Goal: Task Accomplishment & Management: Manage account settings

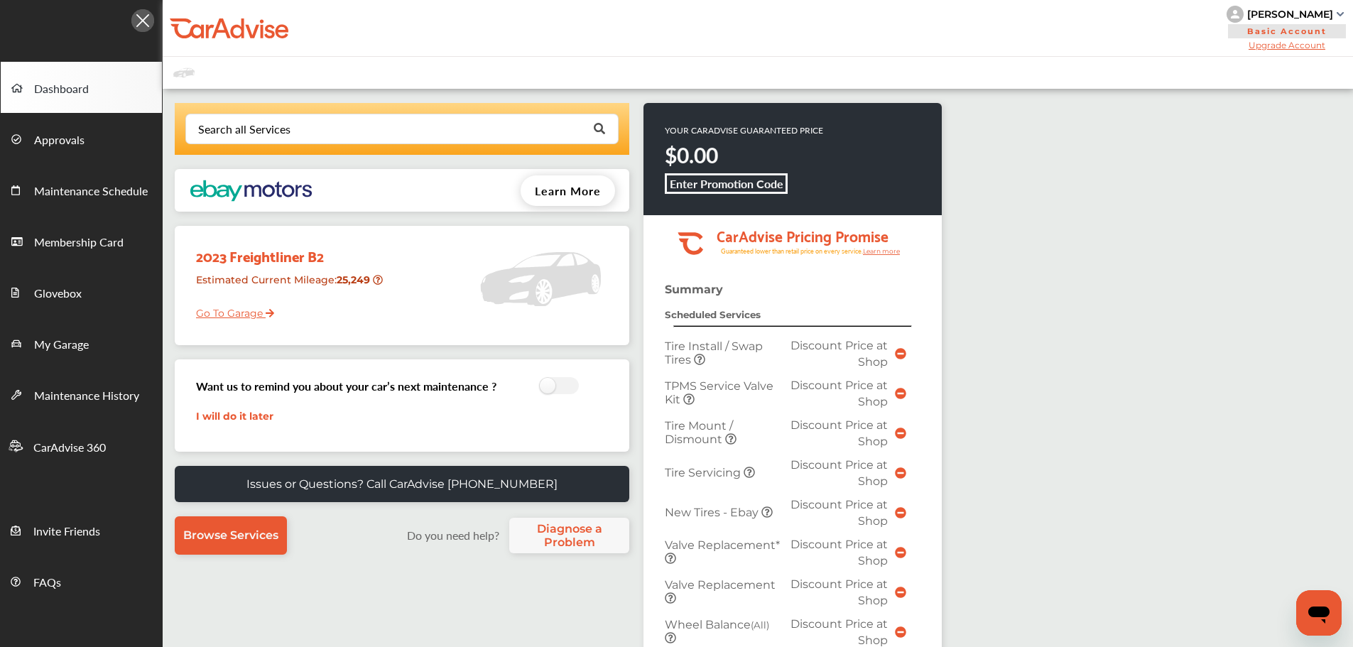
click at [247, 317] on link "Go To Garage" at bounding box center [229, 309] width 89 height 27
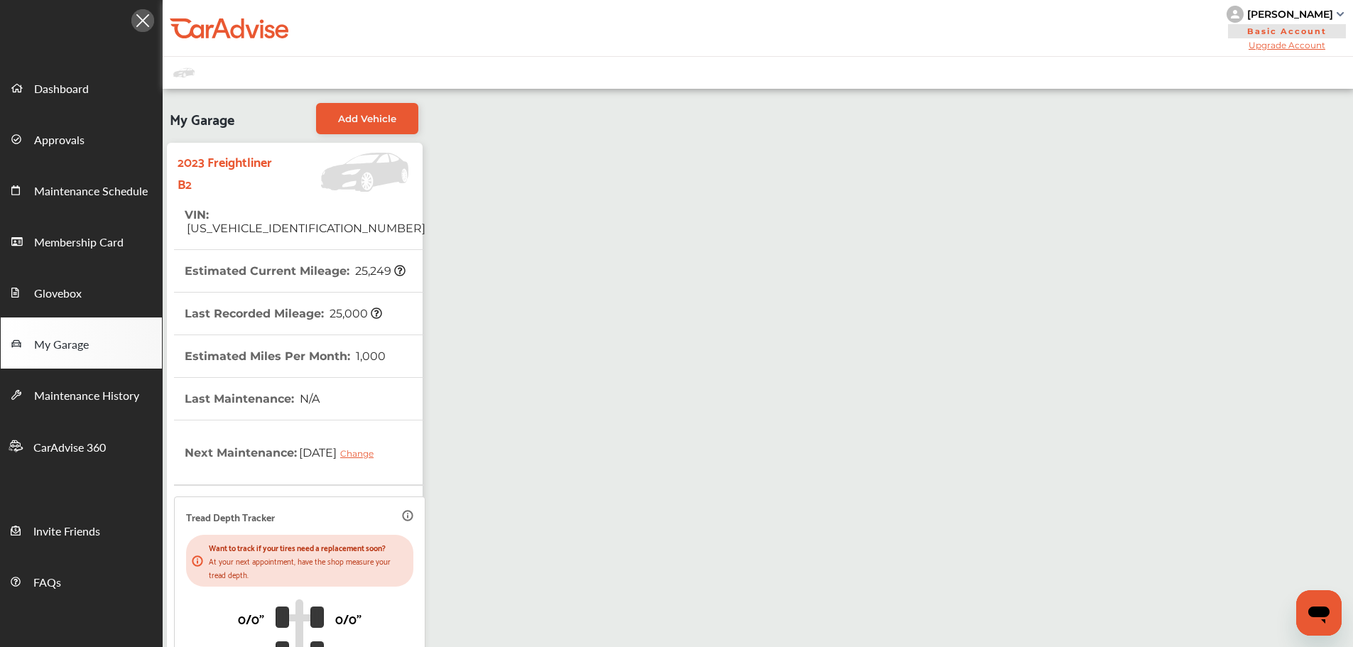
click at [286, 226] on th "VIN : [US_VEHICLE_IDENTIFICATION_NUMBER]" at bounding box center [305, 221] width 241 height 55
click at [292, 222] on span "[US_VEHICLE_IDENTIFICATION_NUMBER]" at bounding box center [305, 228] width 241 height 13
copy span "[US_VEHICLE_IDENTIFICATION_NUMBER]"
click at [714, 386] on div "My Garage Add Vehicle 2023 Freightliner B2 VIN : [US_VEHICLE_IDENTIFICATION_NUM…" at bounding box center [758, 444] width 1191 height 710
